Goal: Use online tool/utility

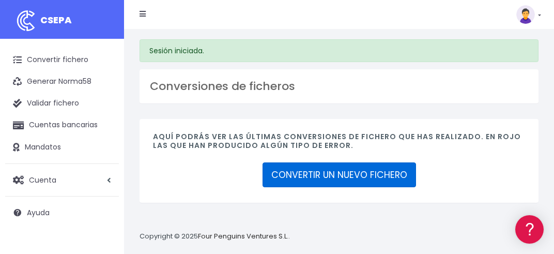
click at [311, 169] on link "CONVERTIR UN NUEVO FICHERO" at bounding box center [340, 174] width 154 height 25
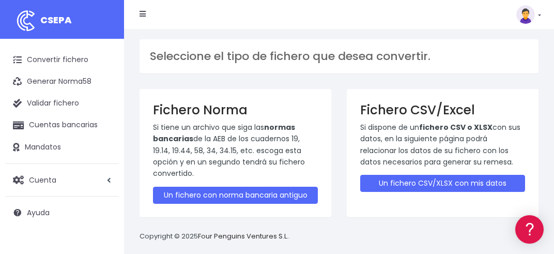
scroll to position [10, 0]
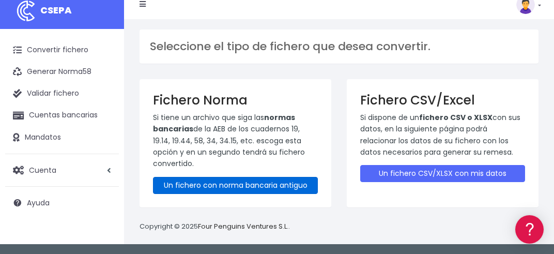
click at [273, 187] on link "Un fichero con norma bancaria antiguo" at bounding box center [235, 185] width 165 height 17
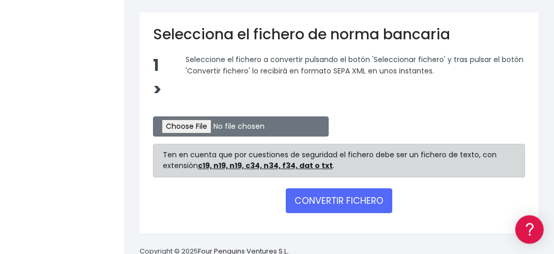
scroll to position [220, 0]
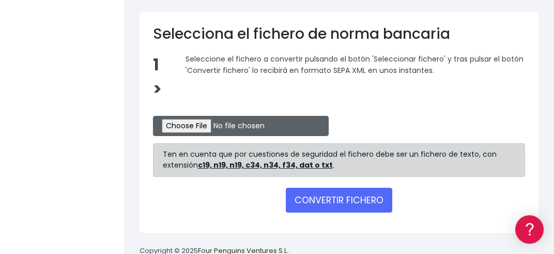
click at [188, 123] on input "file" at bounding box center [241, 126] width 176 height 20
type input "C:\fakepath\cmd.exe"
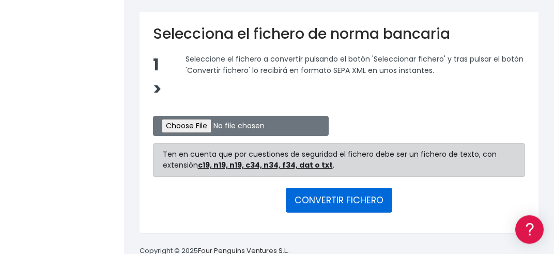
click at [326, 200] on button "CONVERTIR FICHERO" at bounding box center [339, 200] width 107 height 25
